Goal: Information Seeking & Learning: Check status

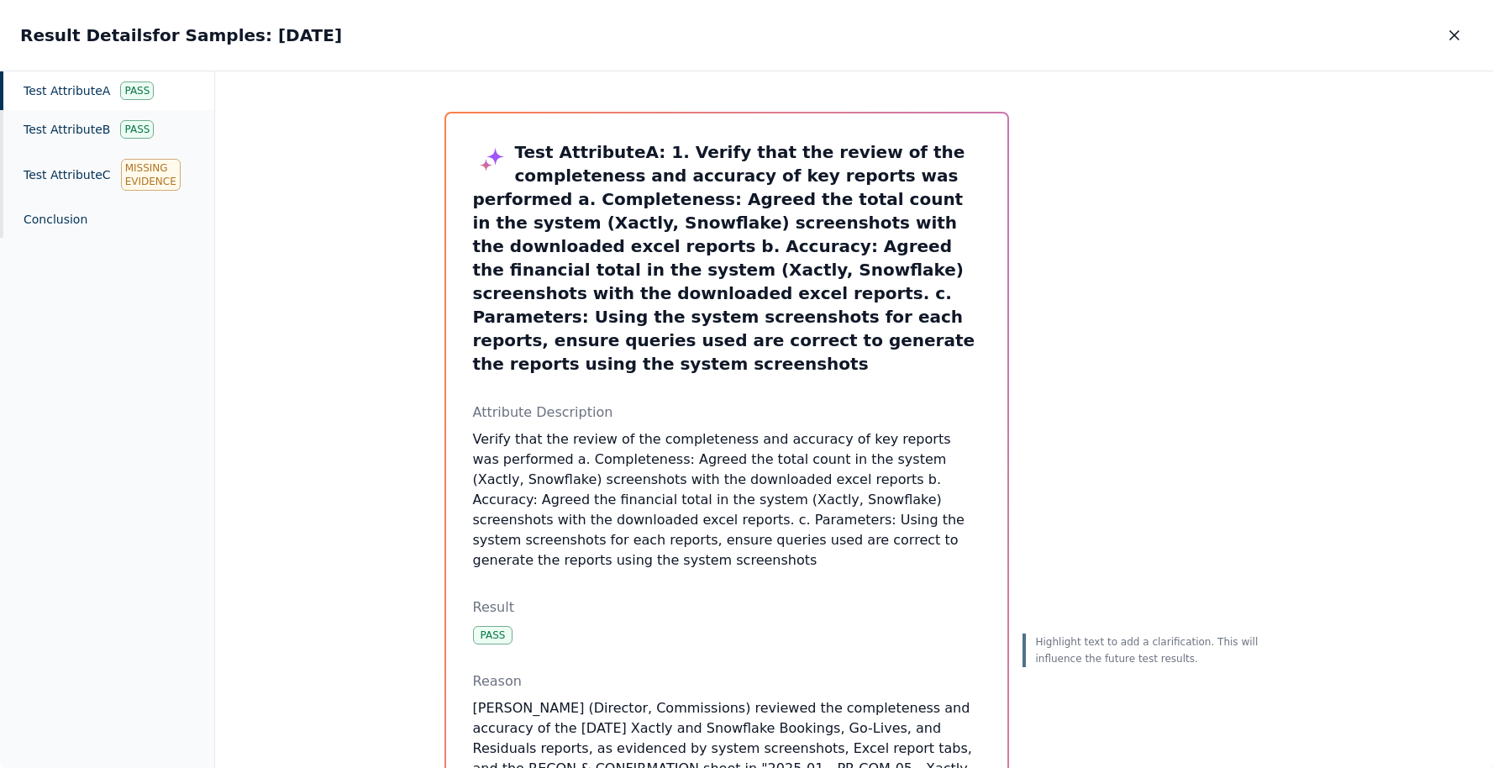
scroll to position [118, 0]
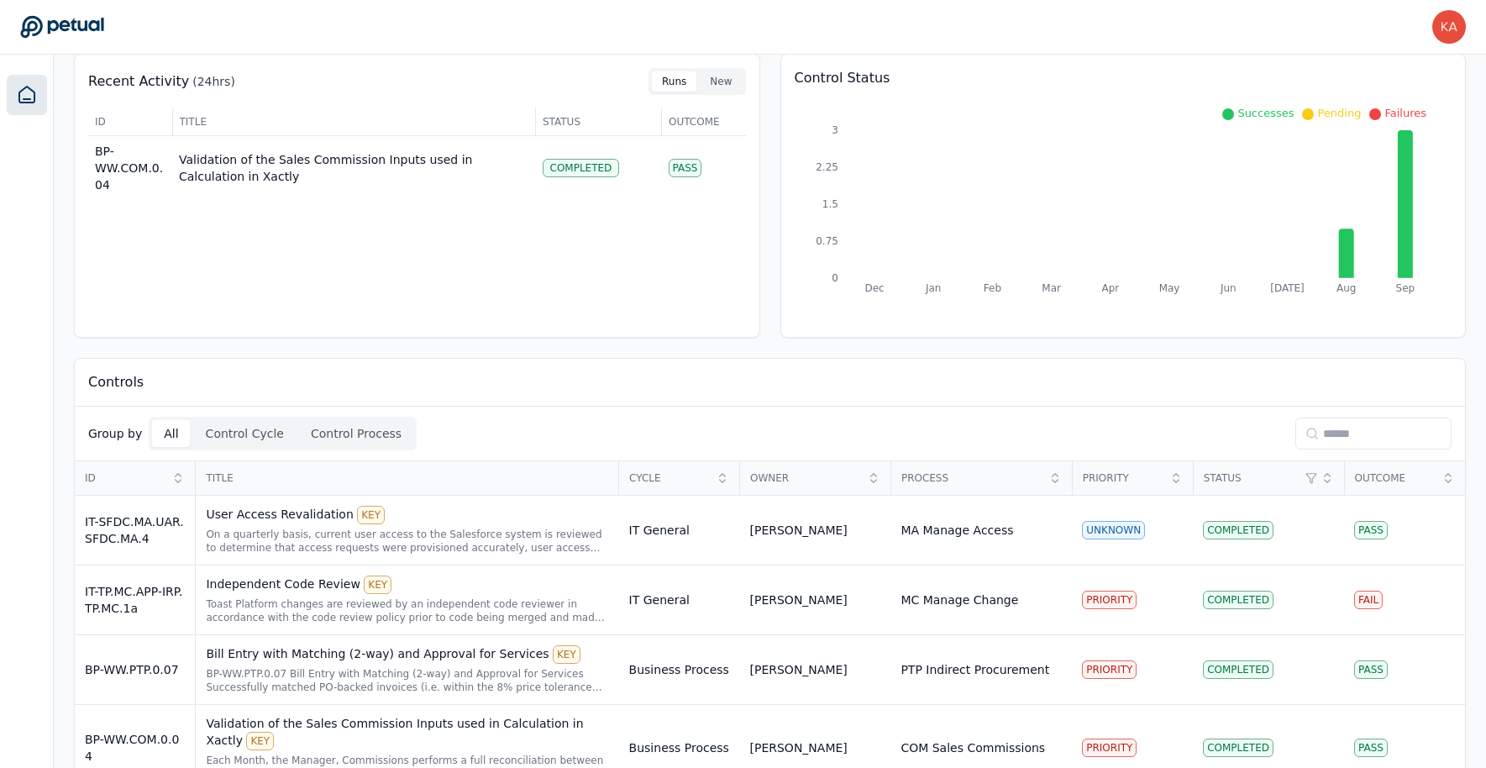
scroll to position [117, 0]
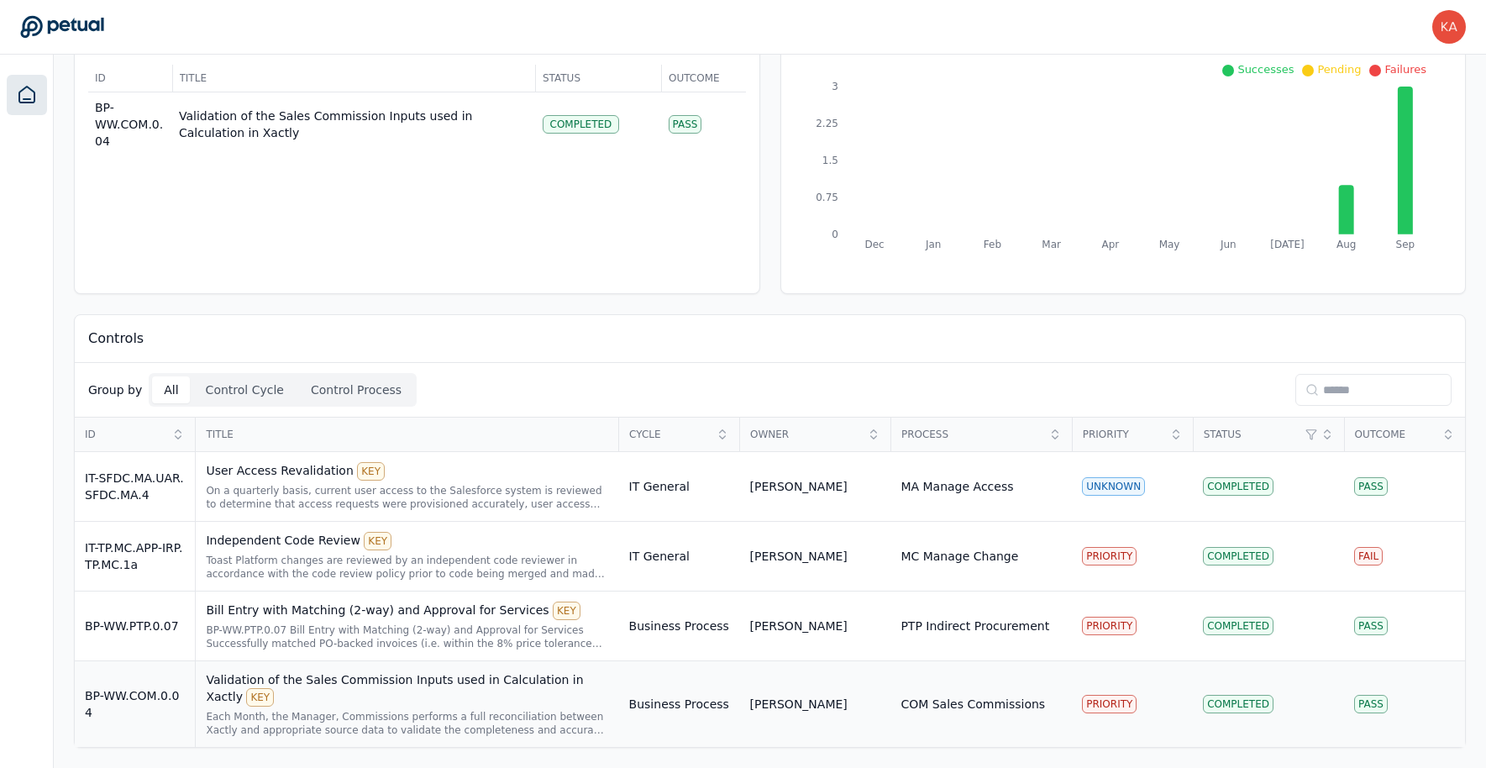
click at [463, 674] on div "Validation of the Sales Commission Inputs used in Calculation in Xactly KEY" at bounding box center [407, 688] width 402 height 35
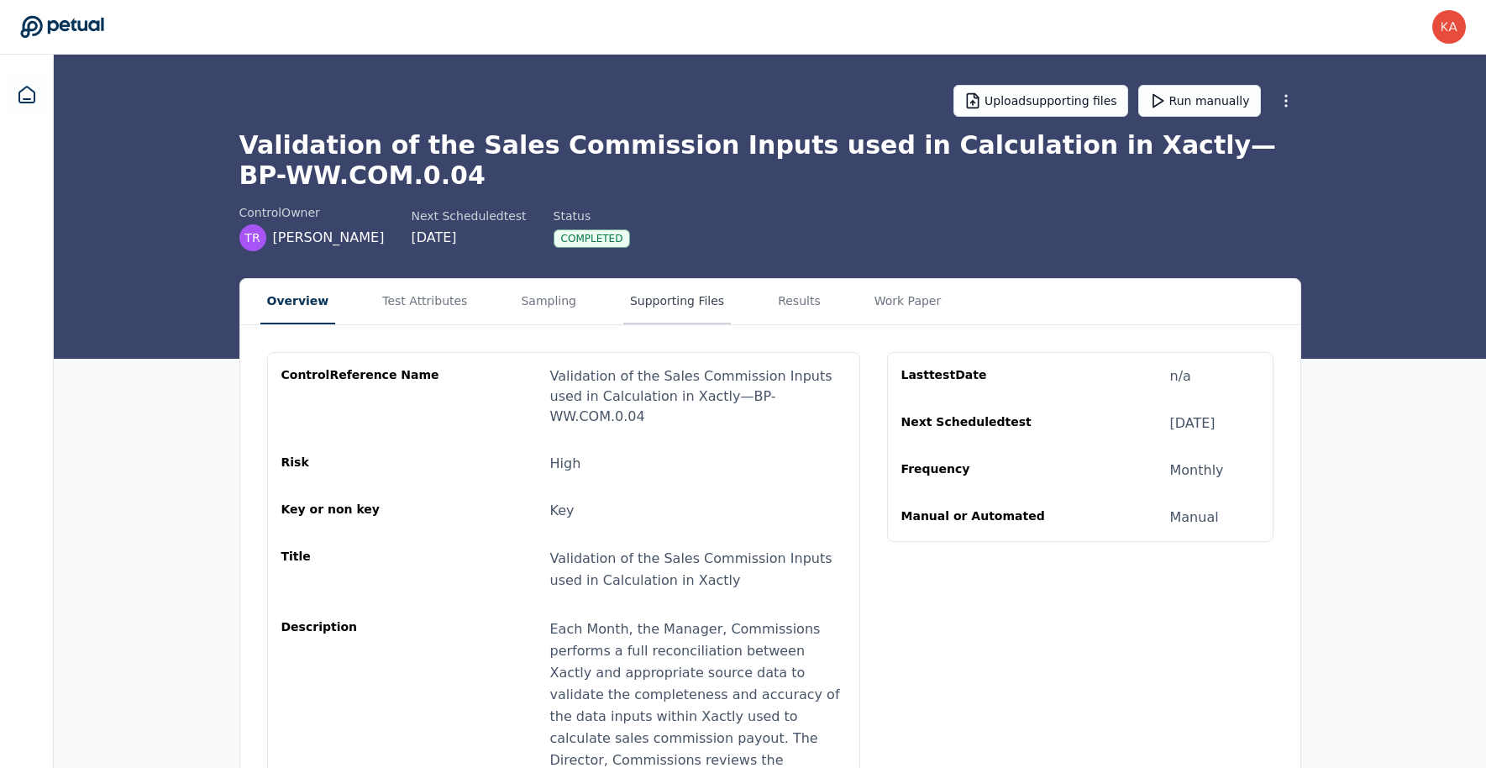
click at [666, 304] on button "Supporting Files" at bounding box center [677, 301] width 108 height 45
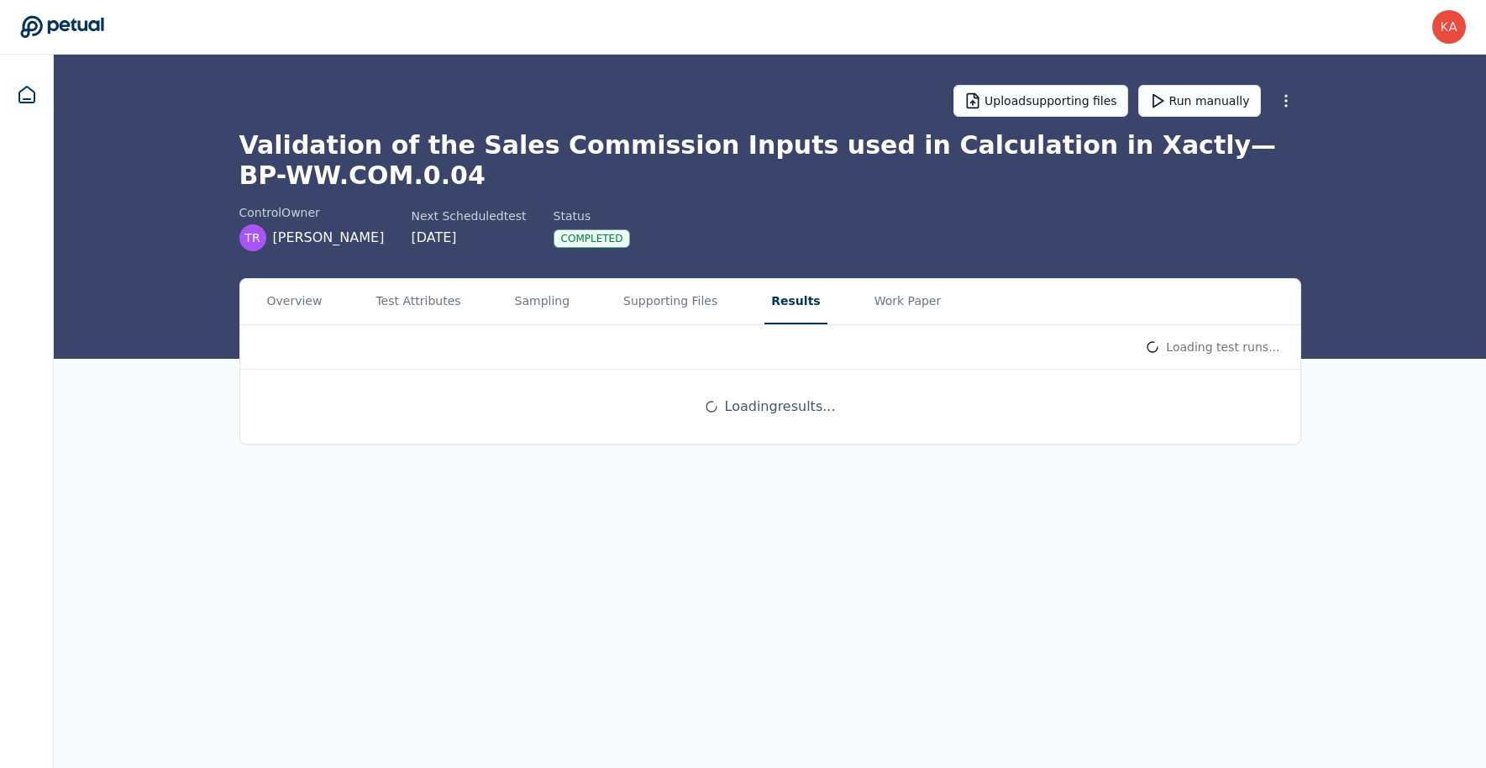
click at [800, 303] on button "Results" at bounding box center [796, 301] width 62 height 45
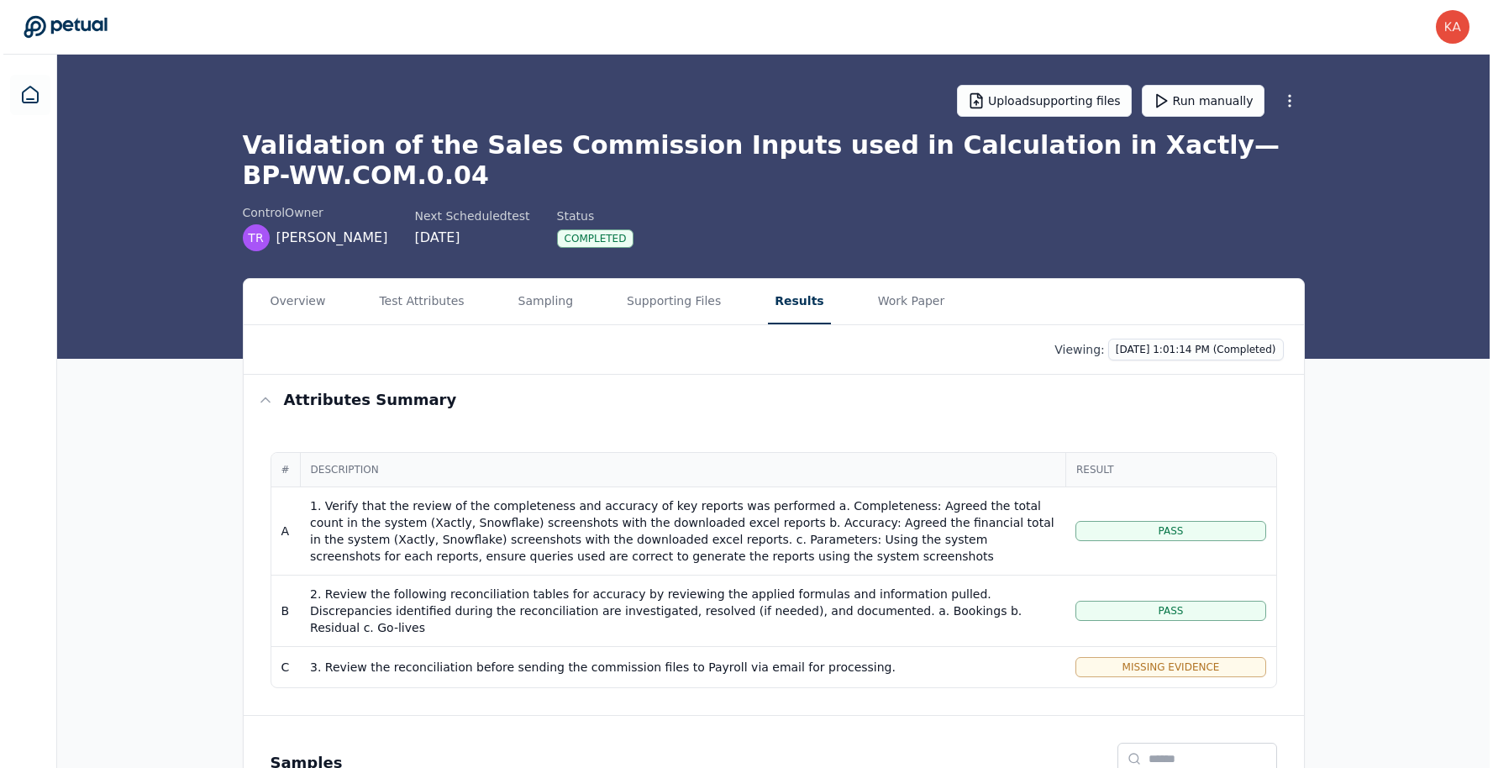
scroll to position [176, 0]
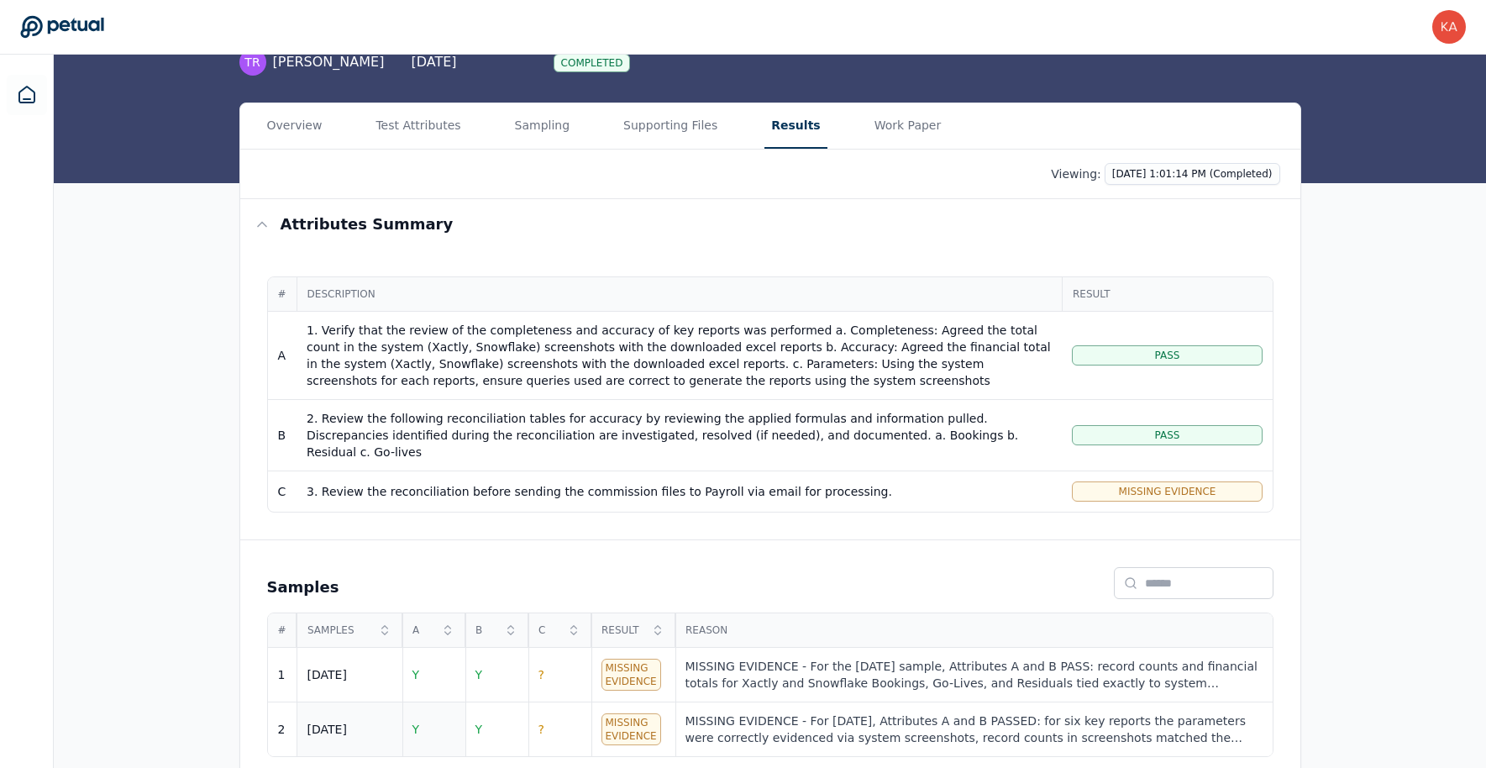
click at [415, 723] on span "Y" at bounding box center [417, 729] width 8 height 13
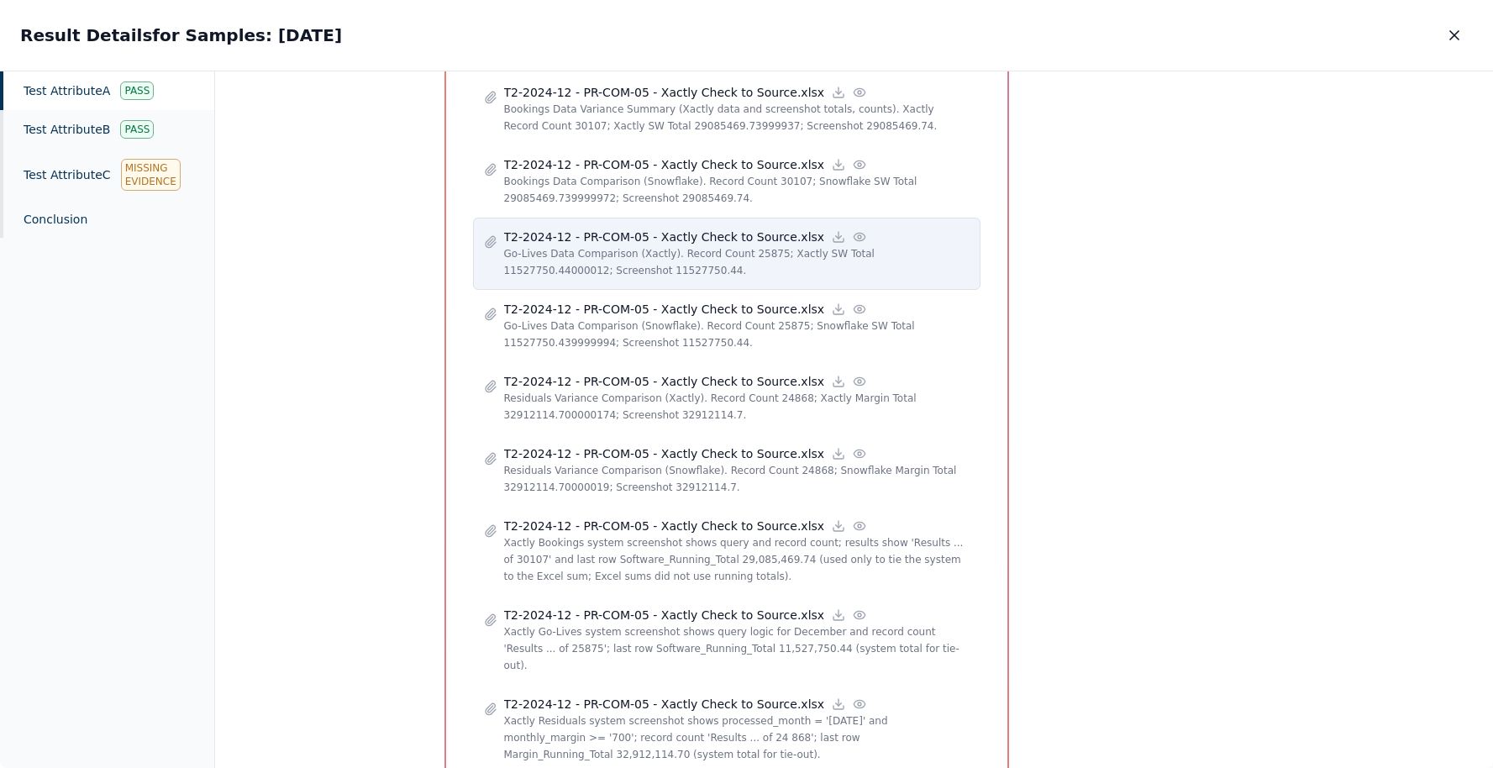
scroll to position [1082, 0]
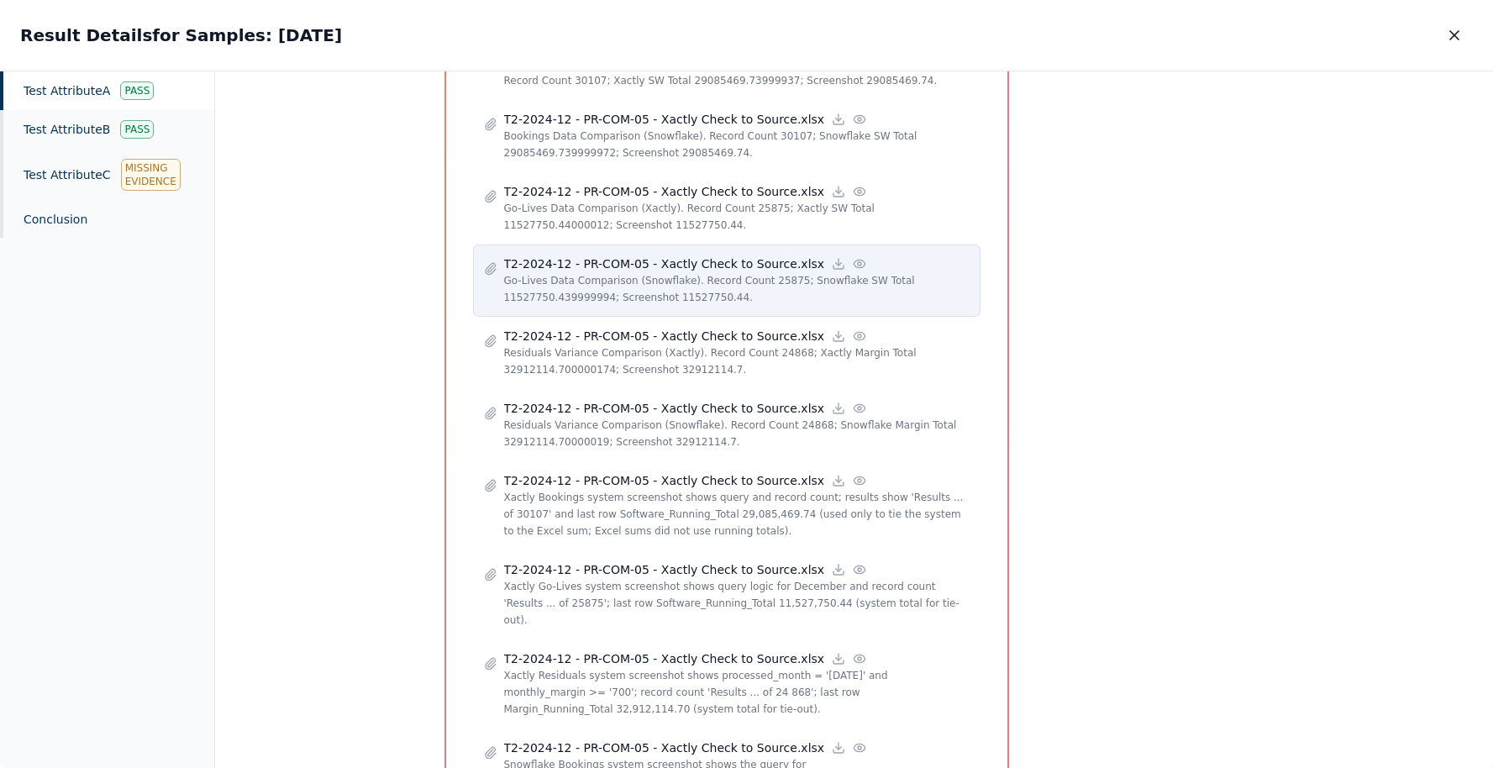
click at [853, 257] on icon at bounding box center [859, 263] width 13 height 13
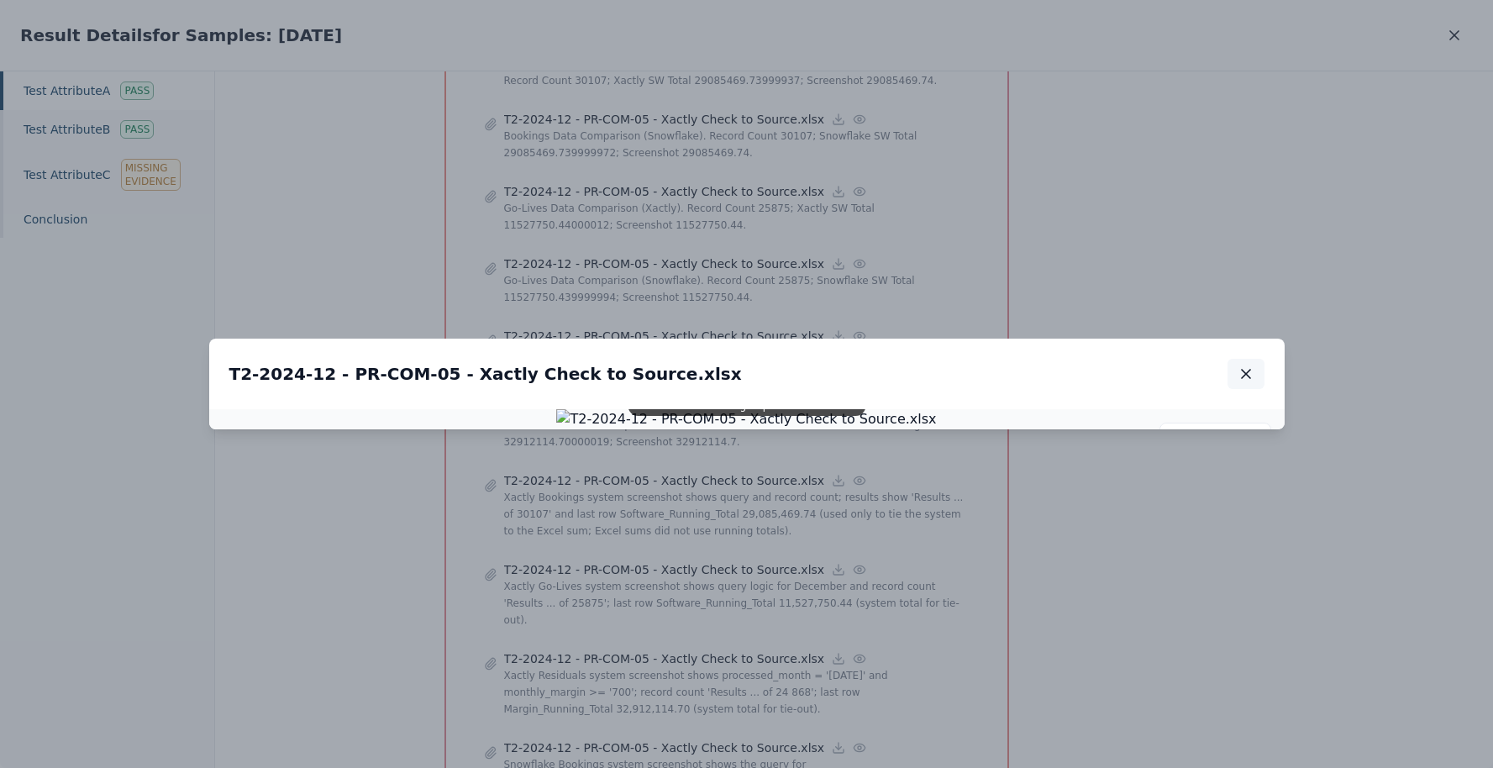
click at [1244, 366] on icon "button" at bounding box center [1246, 374] width 17 height 17
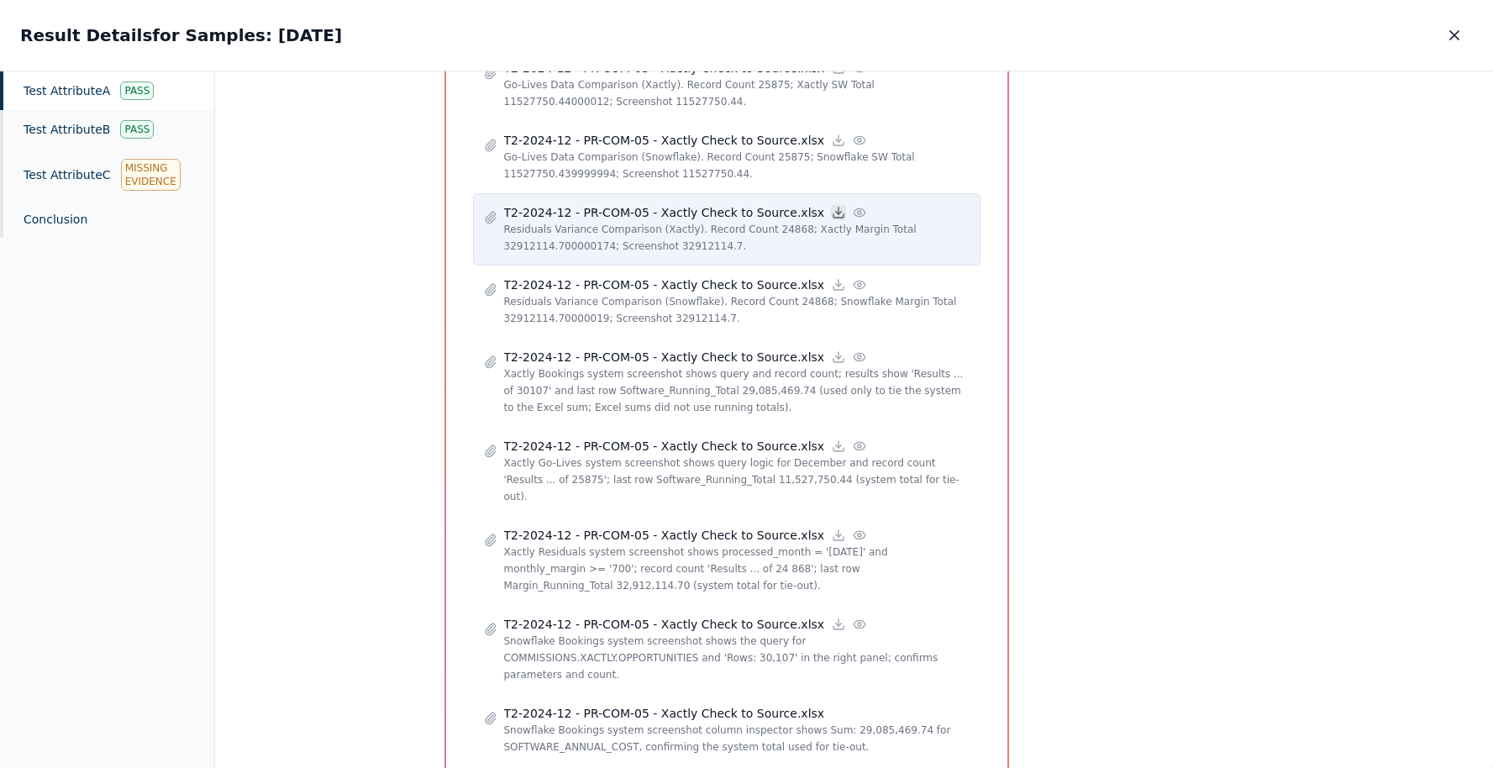
scroll to position [1209, 0]
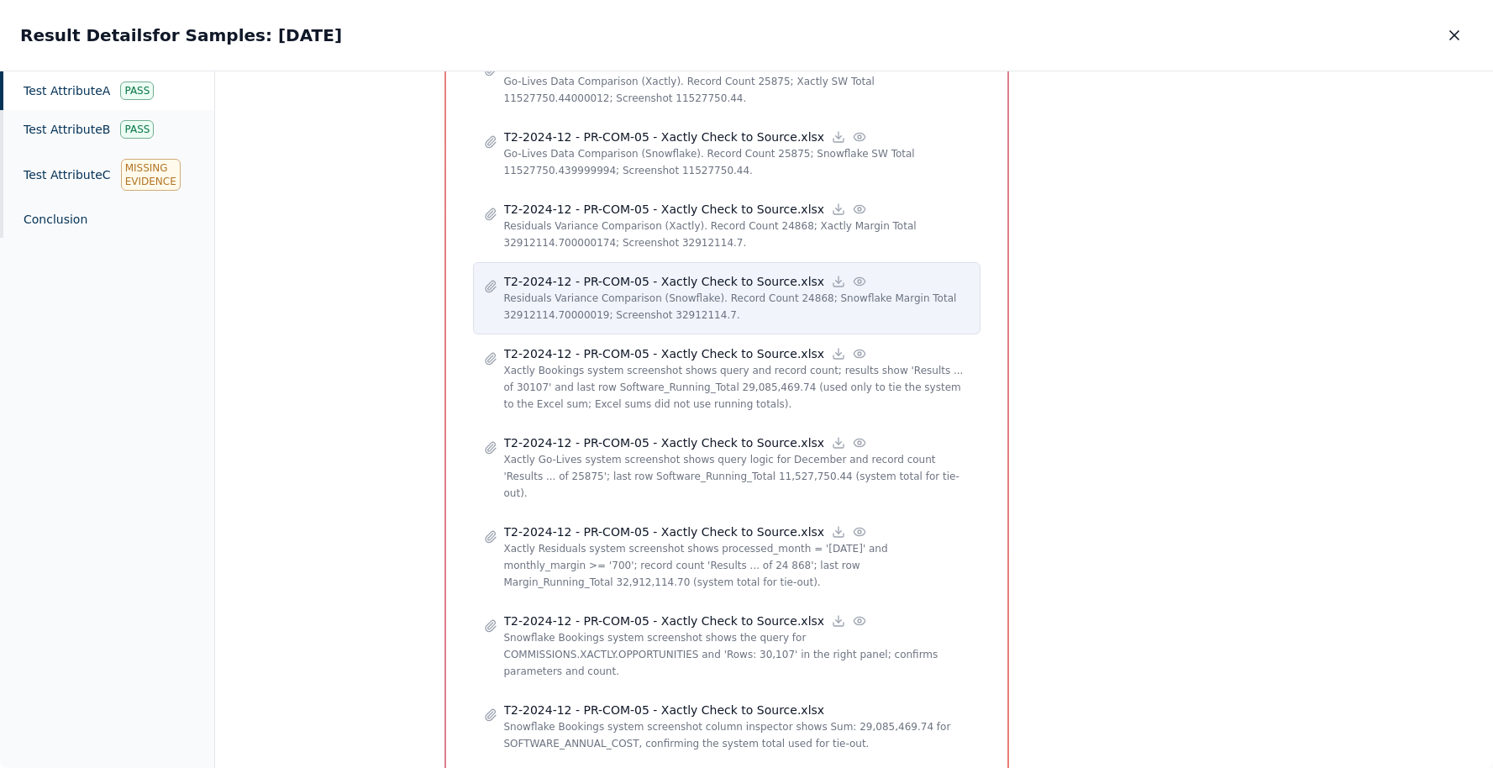
click at [853, 275] on icon at bounding box center [859, 281] width 13 height 13
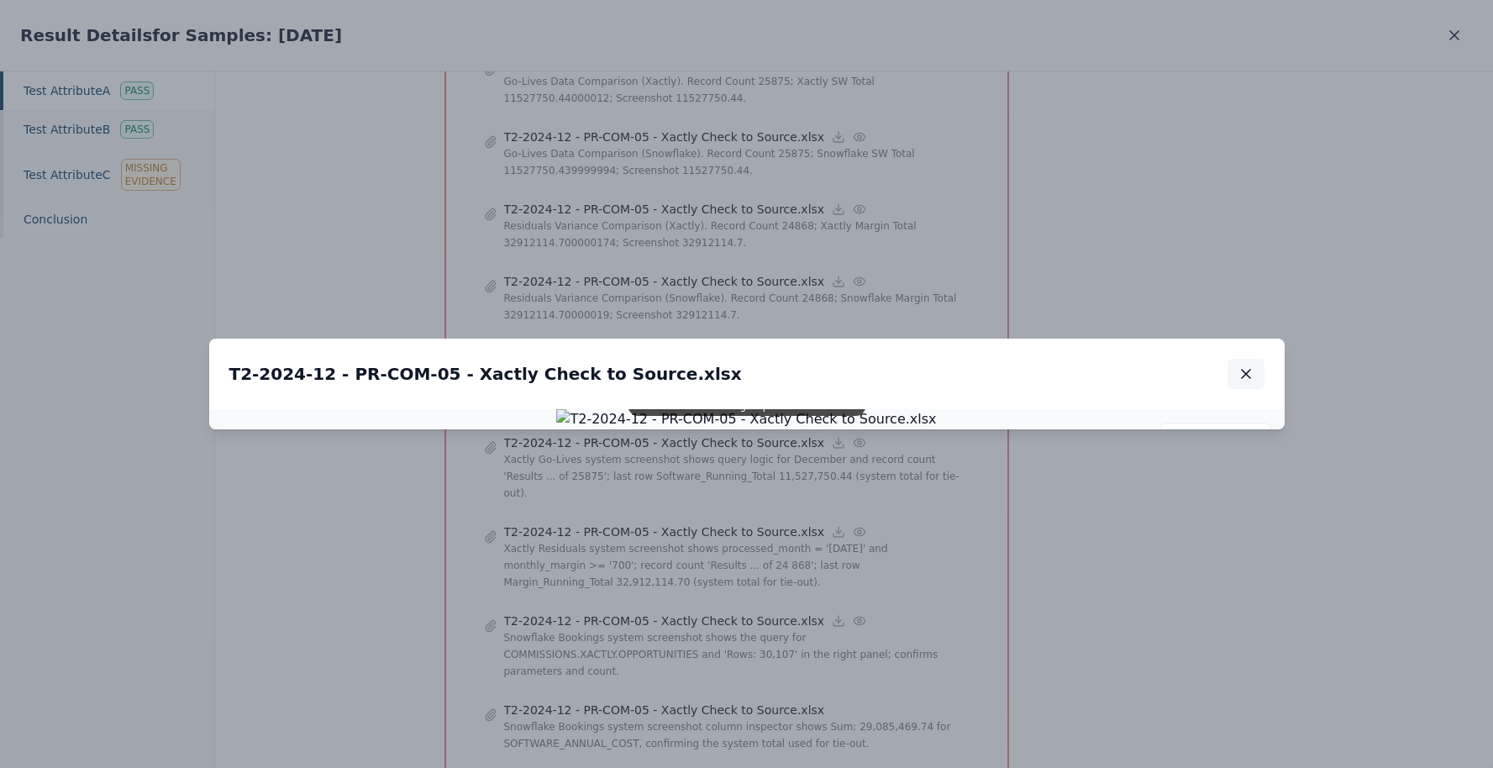
click at [1255, 359] on button "button" at bounding box center [1246, 374] width 37 height 30
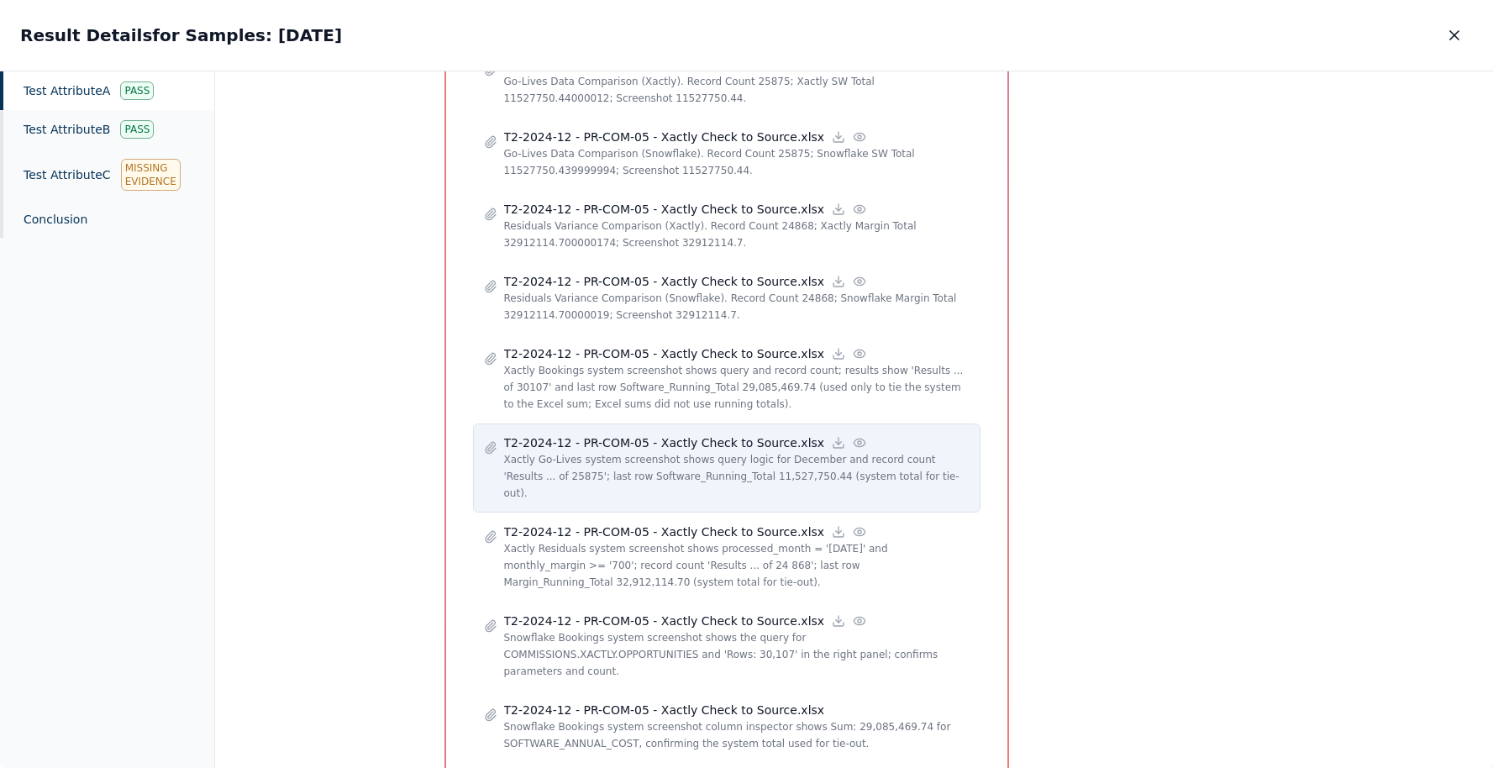
click at [854, 439] on icon at bounding box center [859, 443] width 11 height 8
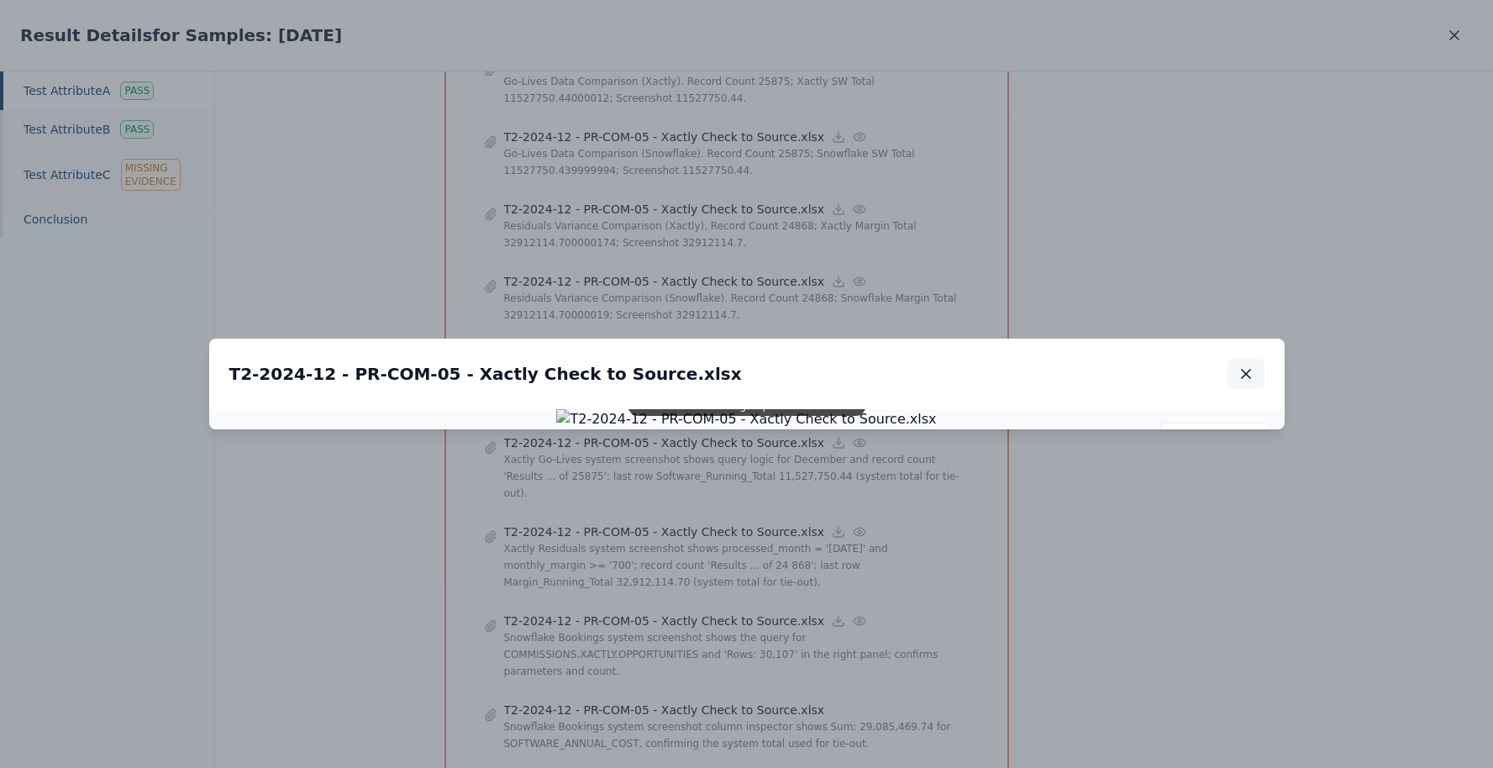
click at [1243, 370] on icon "button" at bounding box center [1246, 374] width 8 height 8
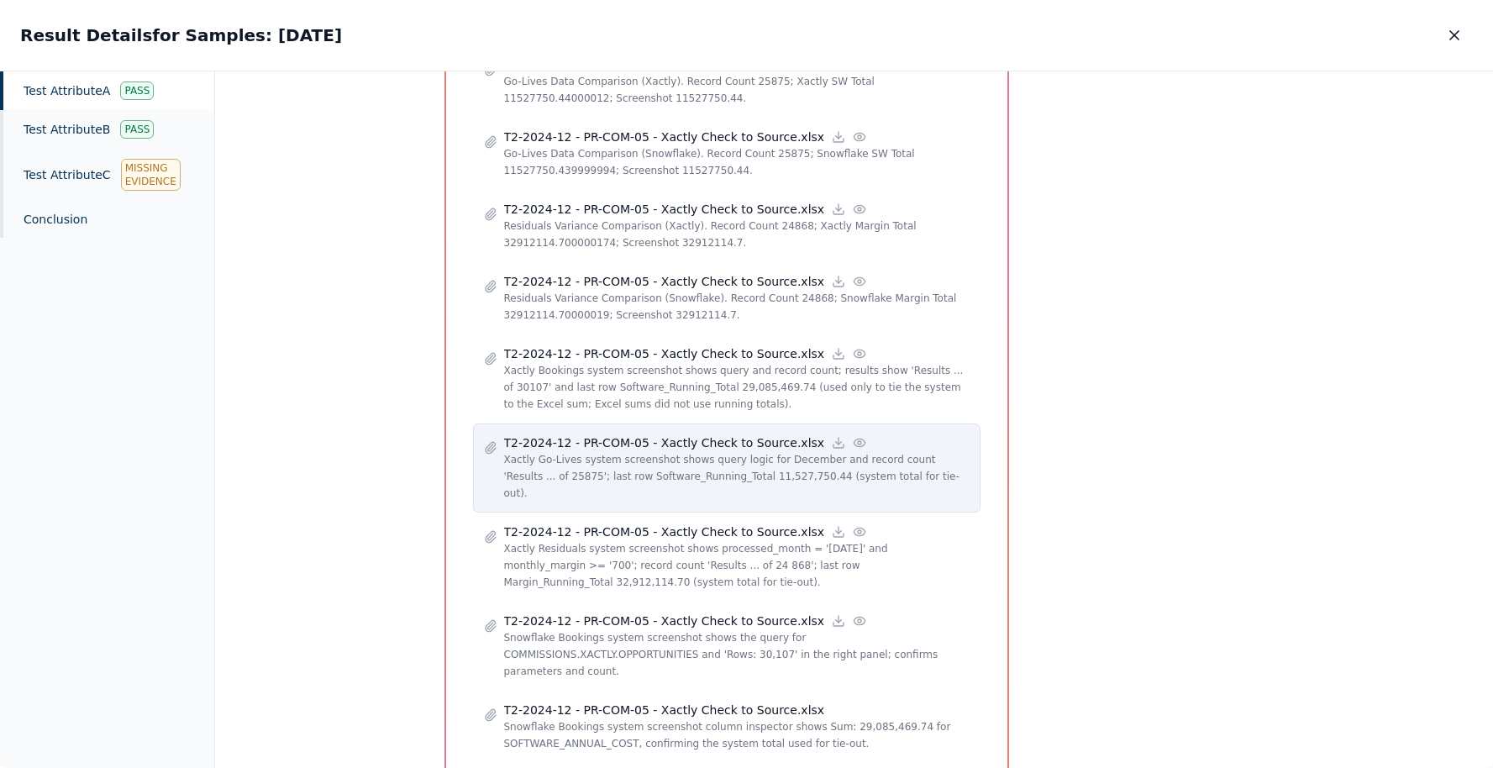
click at [853, 436] on icon at bounding box center [859, 442] width 13 height 13
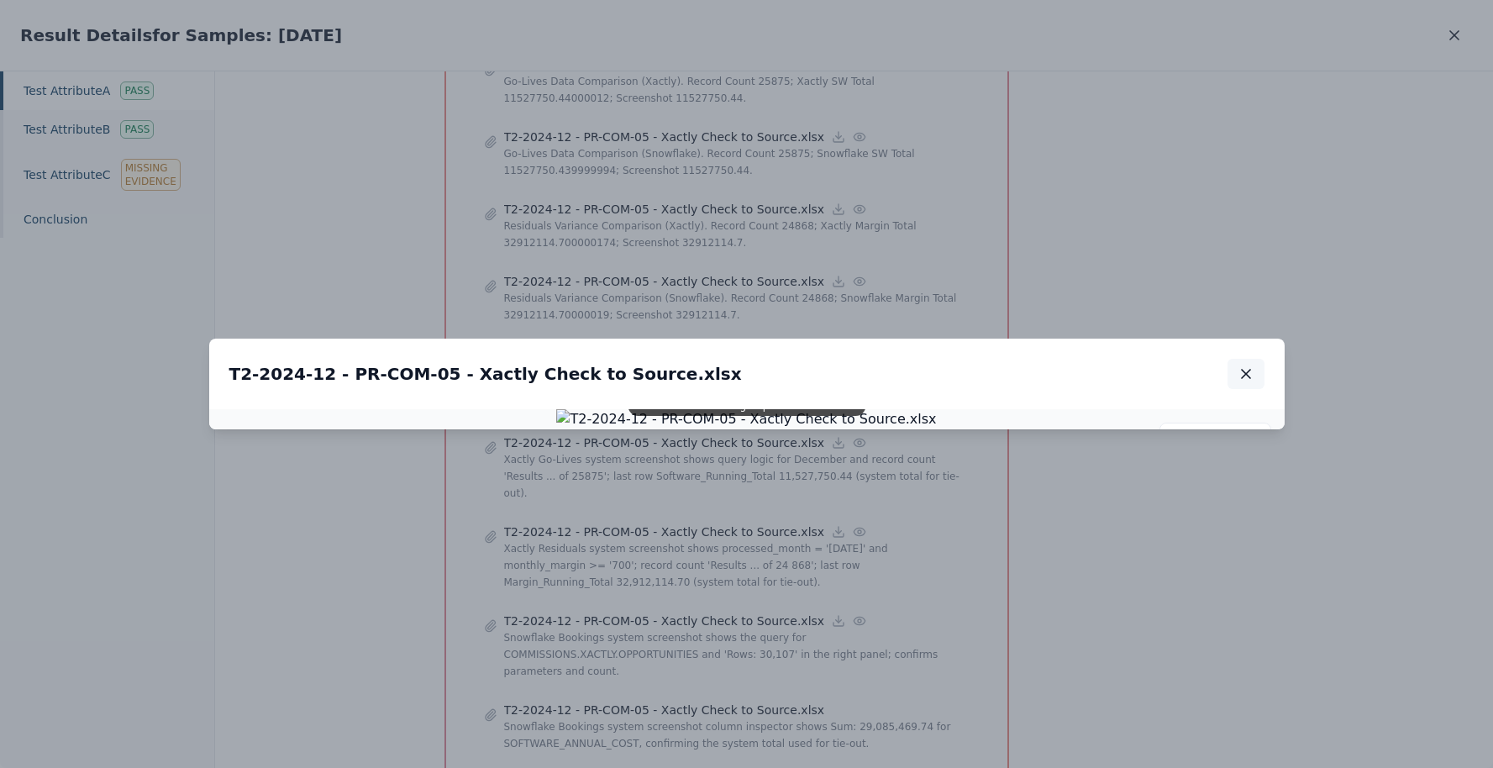
click at [1250, 366] on icon "button" at bounding box center [1246, 374] width 17 height 17
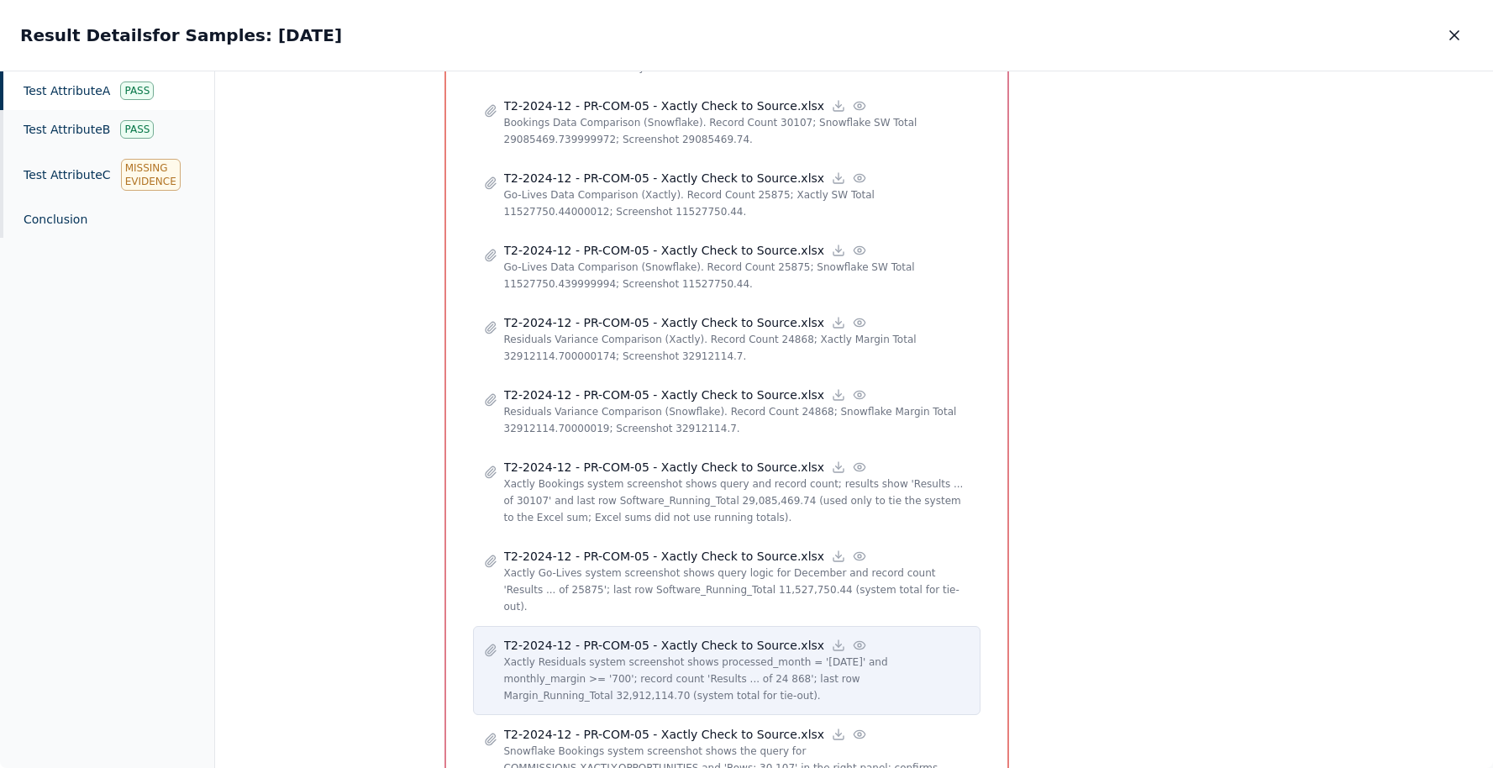
scroll to position [1010, 0]
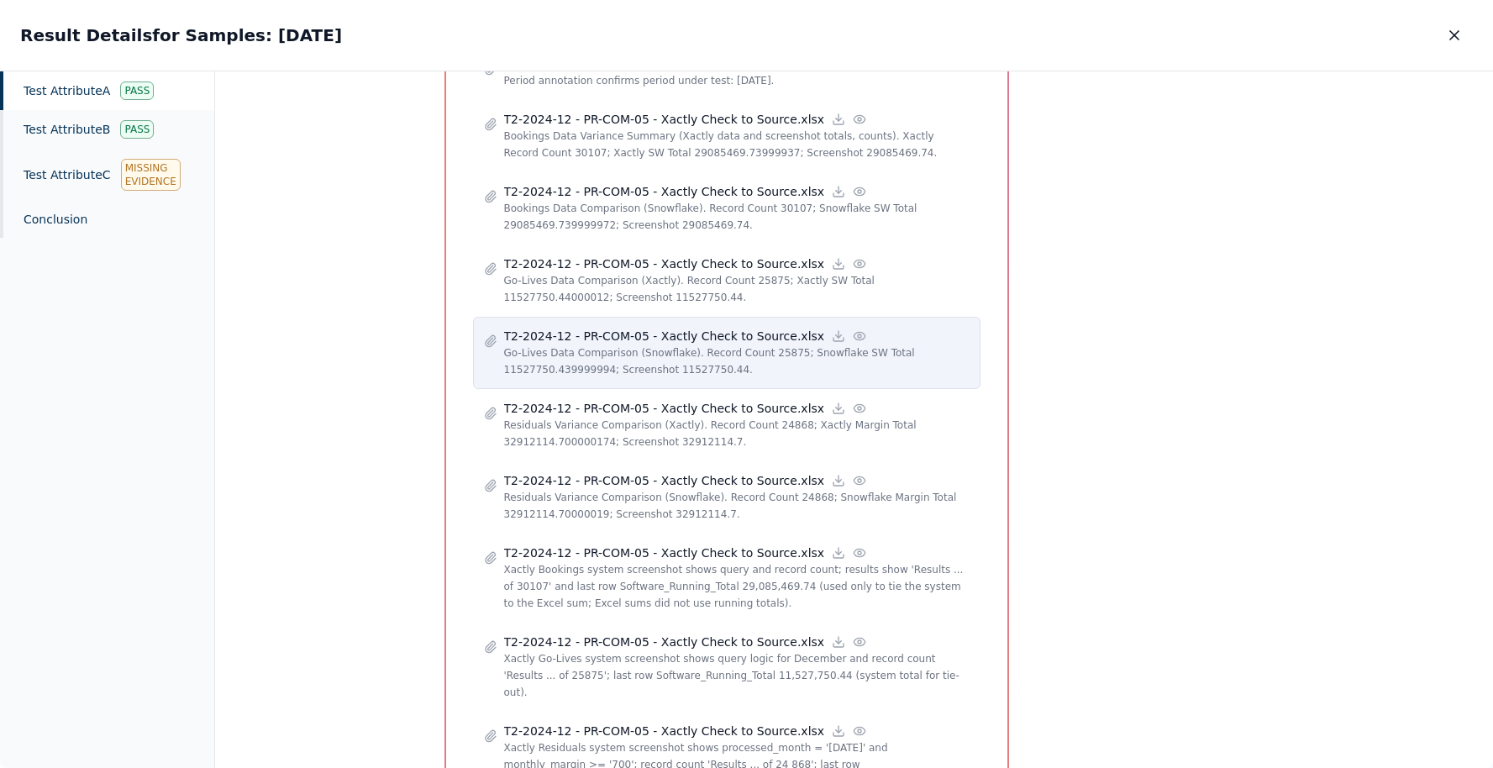
click at [854, 332] on icon at bounding box center [859, 336] width 11 height 8
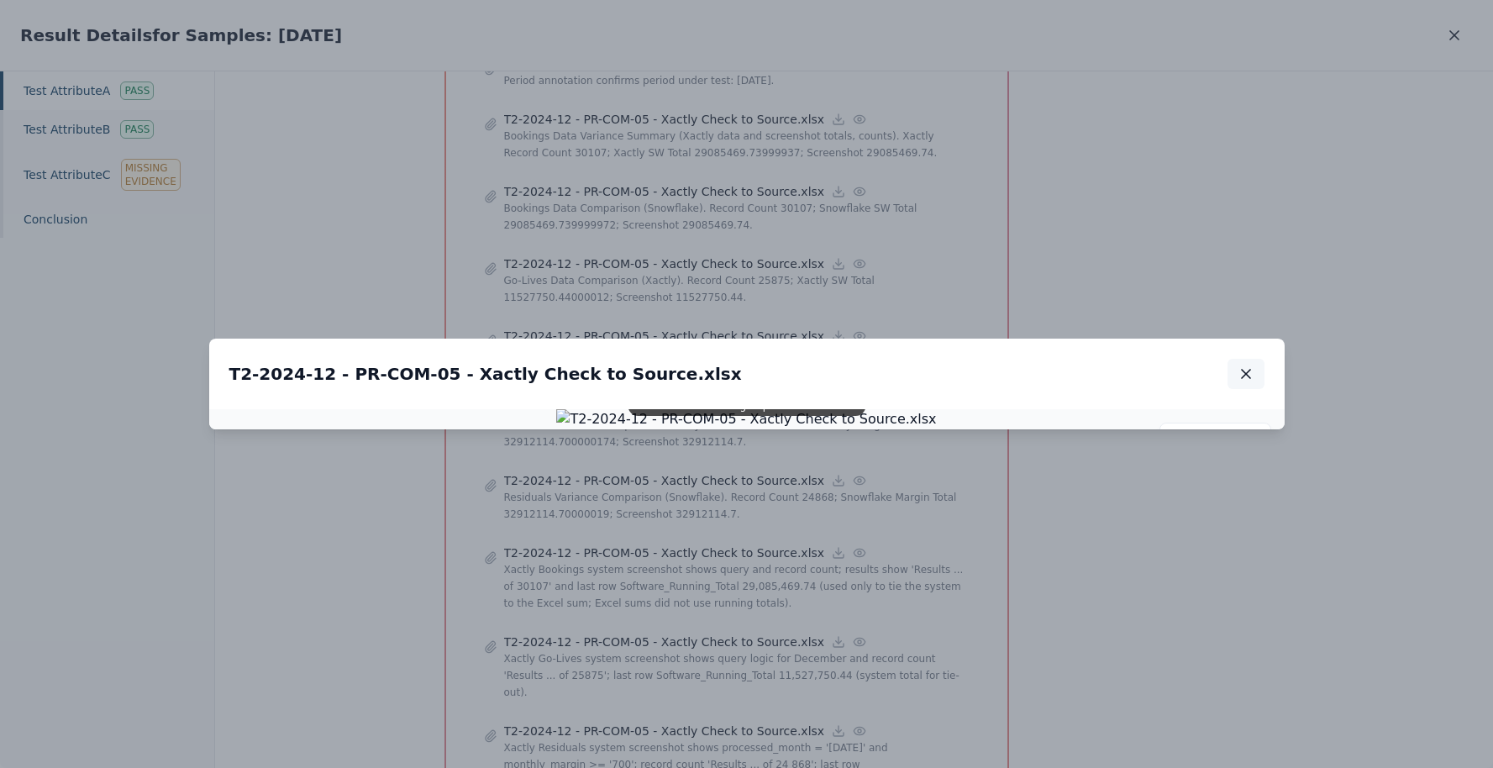
click at [1248, 366] on icon "button" at bounding box center [1246, 374] width 17 height 17
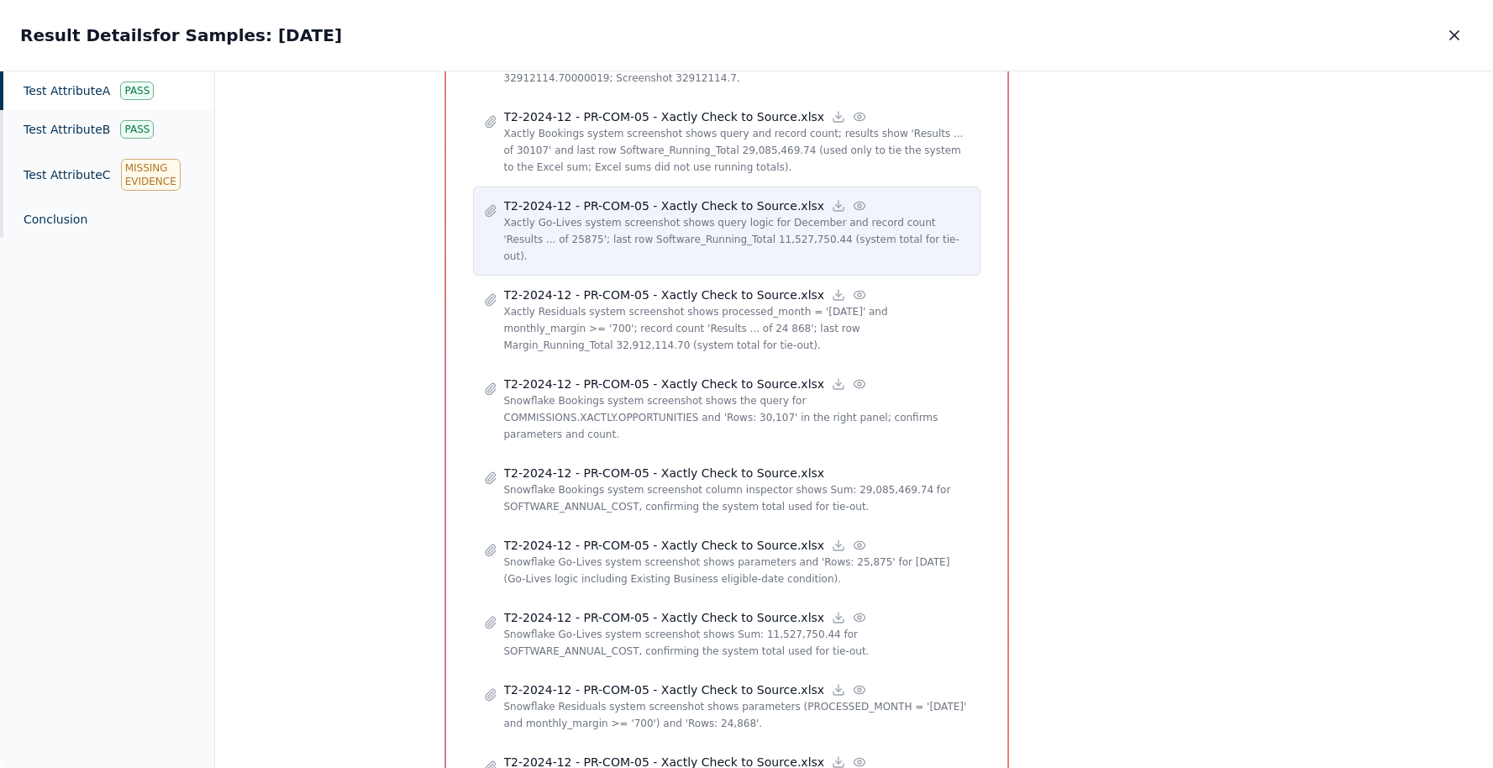
scroll to position [1495, 0]
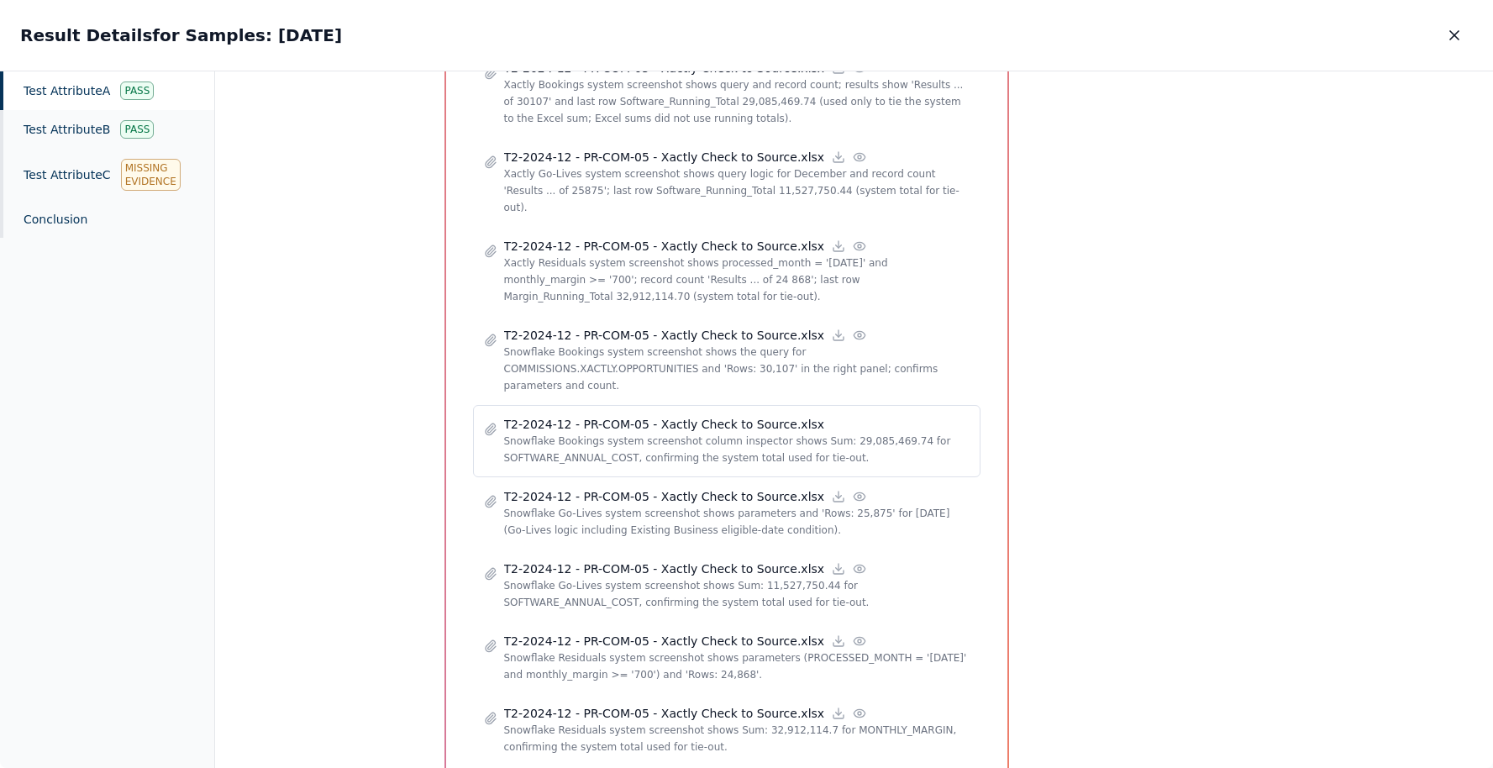
click at [844, 433] on p "Snowflake Bookings system screenshot column inspector shows Sum: 29,085,469.74 …" at bounding box center [737, 450] width 466 height 34
drag, startPoint x: 644, startPoint y: 397, endPoint x: 860, endPoint y: 390, distance: 216.9
click at [861, 433] on p "Snowflake Bookings system screenshot column inspector shows Sum: 29,085,469.74 …" at bounding box center [737, 450] width 466 height 34
drag, startPoint x: 844, startPoint y: 402, endPoint x: 645, endPoint y: 399, distance: 199.2
click at [644, 433] on p "Snowflake Bookings system screenshot column inspector shows Sum: 29,085,469.74 …" at bounding box center [737, 450] width 466 height 34
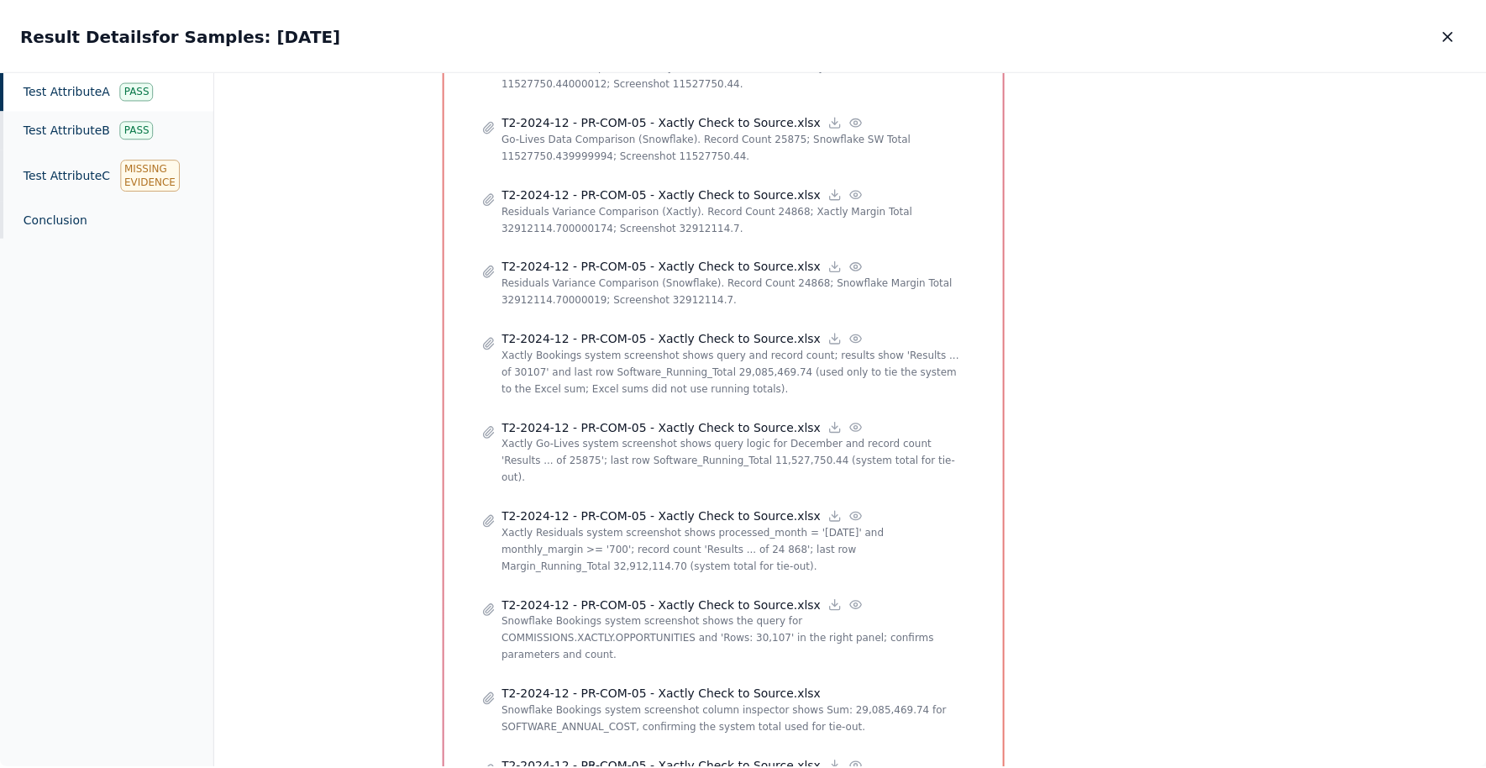
scroll to position [1046, 0]
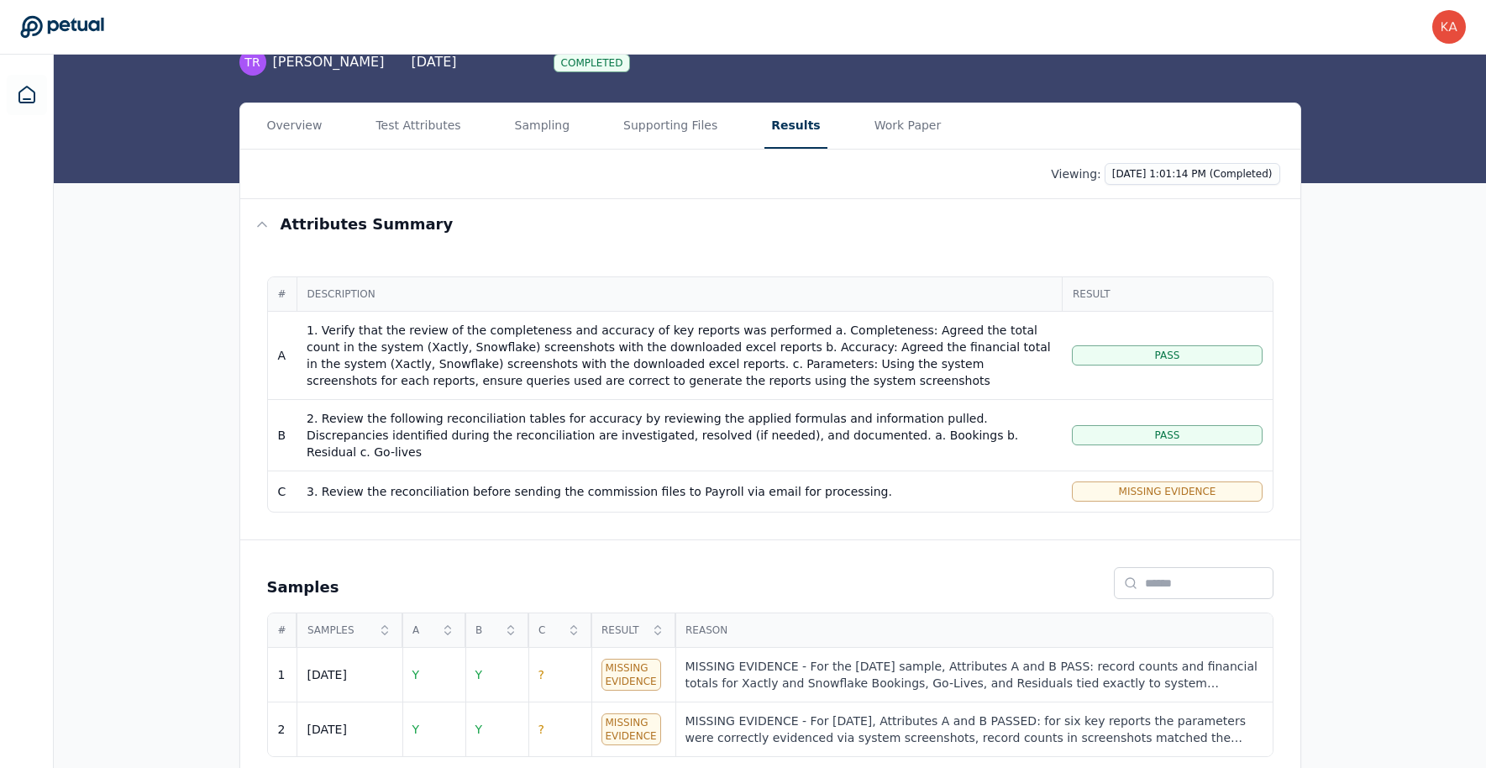
click at [629, 355] on div "1. Verify that the review of the completeness and accuracy of key reports was p…" at bounding box center [679, 355] width 745 height 67
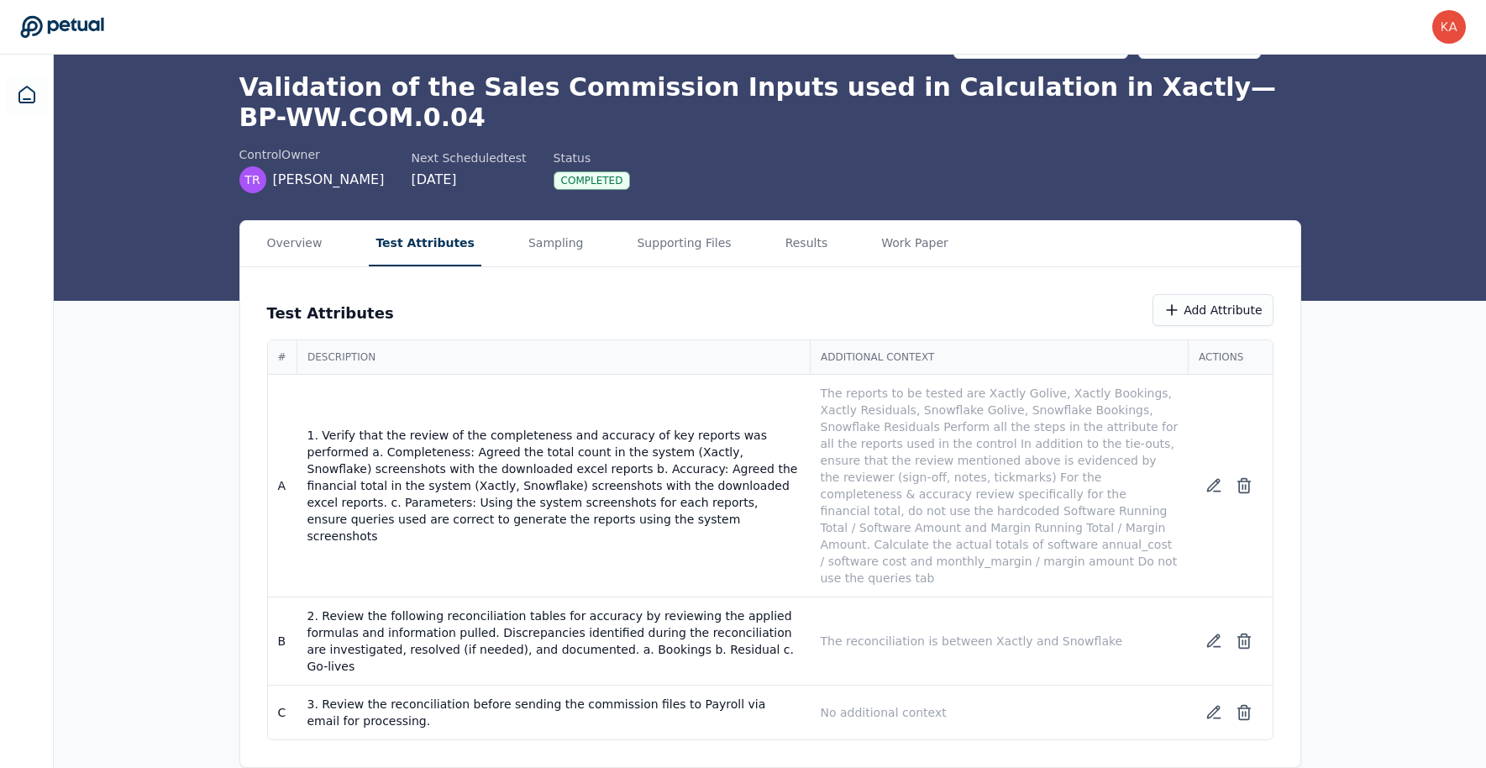
scroll to position [24, 0]
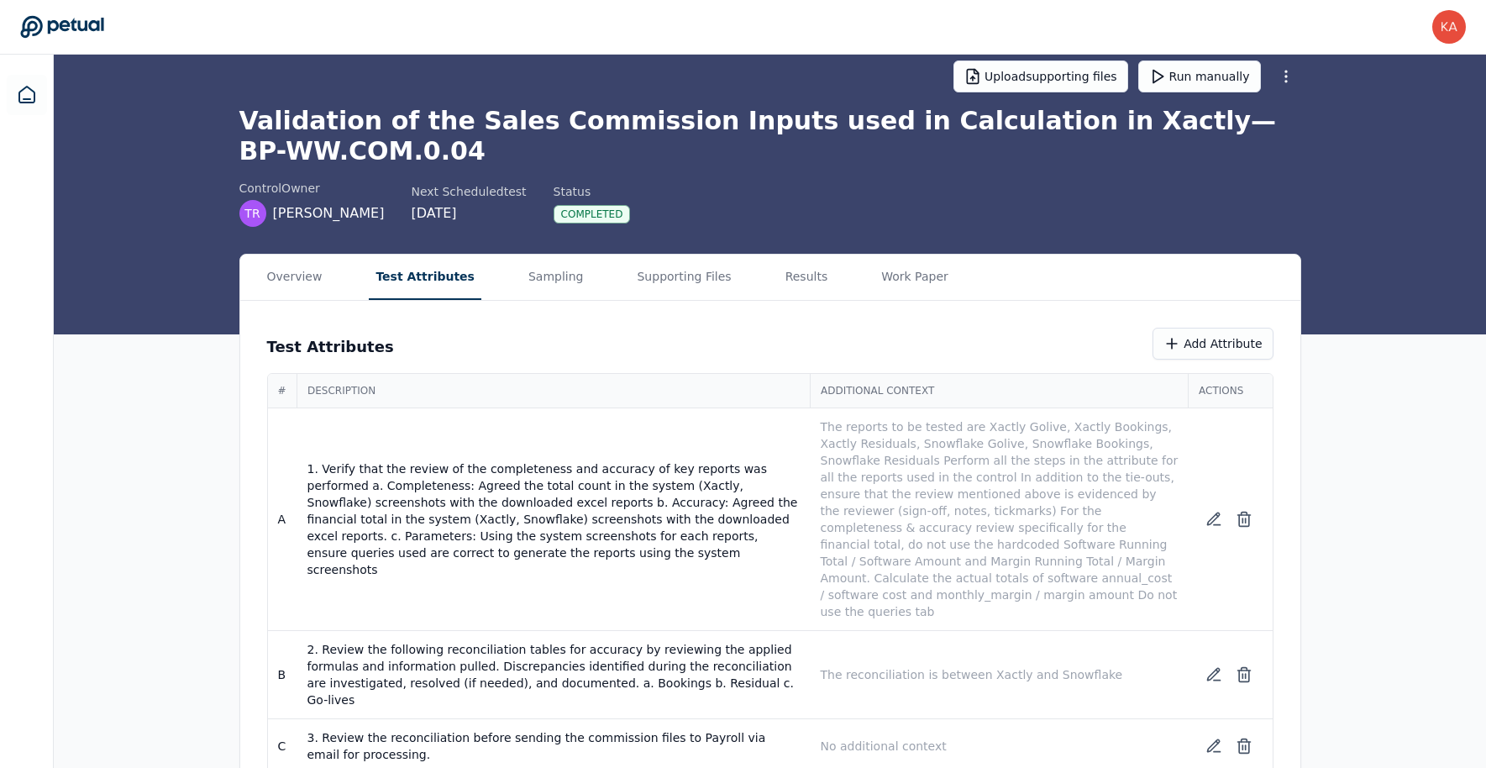
click at [434, 117] on main "Upload supporting files Run manually Validation of the Sales Commission Inputs …" at bounding box center [770, 415] width 1433 height 771
